Goal: Task Accomplishment & Management: Use online tool/utility

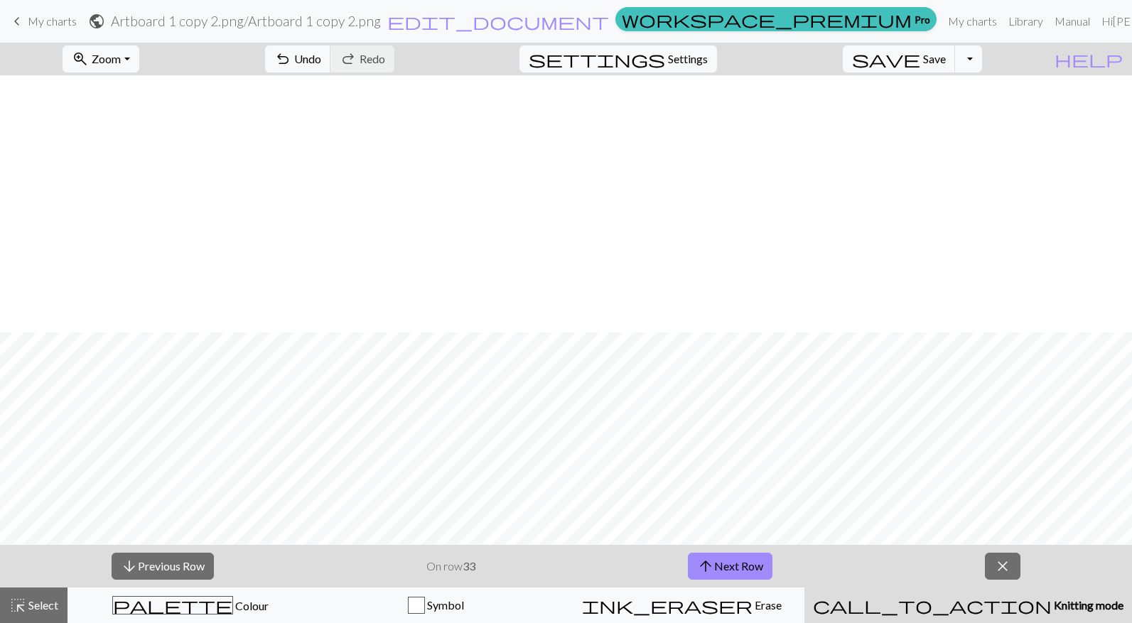
scroll to position [257, 0]
click at [725, 559] on button "arrow_upward Next Row" at bounding box center [730, 566] width 85 height 27
click at [723, 566] on button "arrow_upward Next Row" at bounding box center [730, 566] width 85 height 27
click at [723, 559] on button "arrow_upward Next Row" at bounding box center [730, 566] width 85 height 27
click at [716, 568] on button "arrow_upward Next Row" at bounding box center [730, 566] width 85 height 27
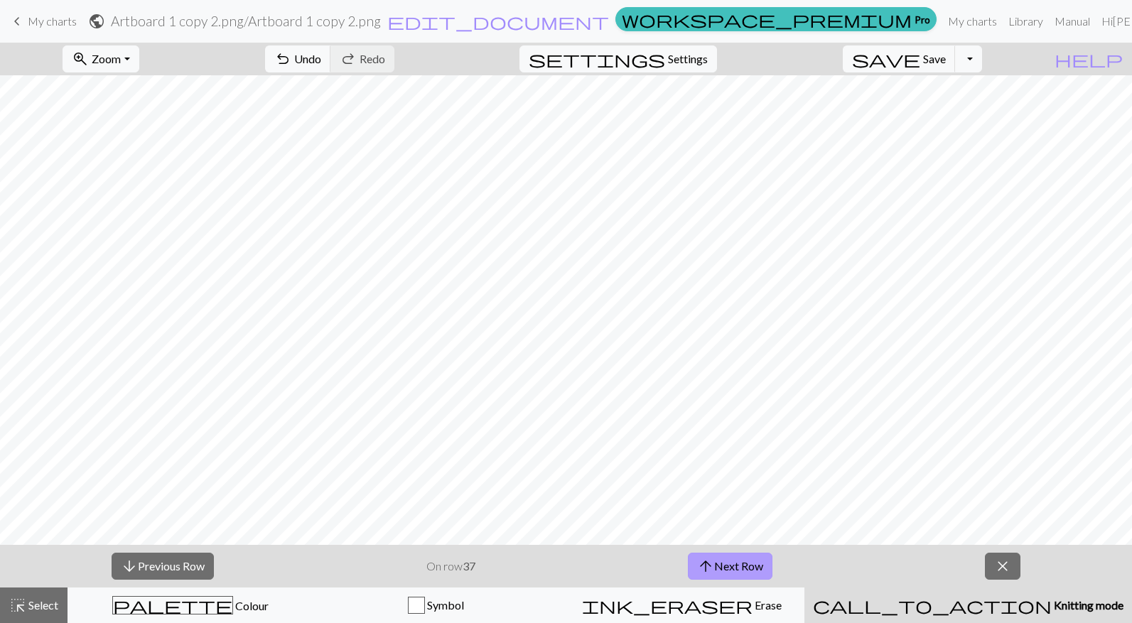
click at [736, 563] on button "arrow_upward Next Row" at bounding box center [730, 566] width 85 height 27
click at [729, 571] on button "arrow_upward Next Row" at bounding box center [730, 566] width 85 height 27
click at [725, 561] on button "arrow_upward Next Row" at bounding box center [730, 566] width 85 height 27
click at [731, 560] on button "arrow_upward Next Row" at bounding box center [730, 566] width 85 height 27
click at [741, 569] on button "arrow_upward Next Row" at bounding box center [730, 566] width 85 height 27
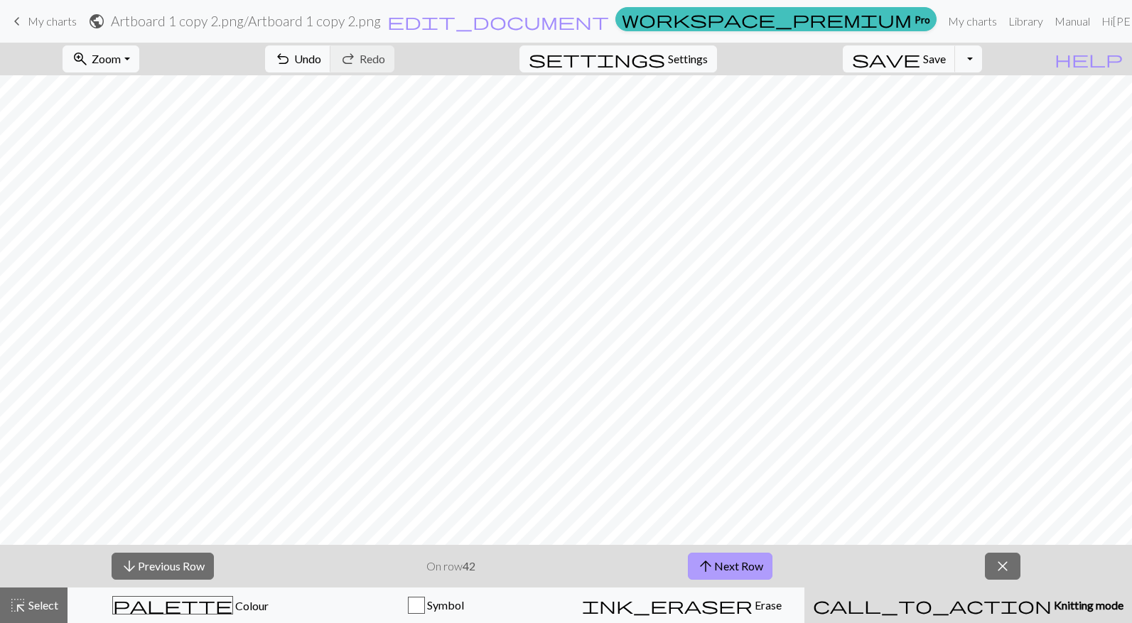
click at [754, 559] on button "arrow_upward Next Row" at bounding box center [730, 566] width 85 height 27
click at [725, 573] on button "arrow_upward Next Row" at bounding box center [730, 566] width 85 height 27
